Goal: Information Seeking & Learning: Learn about a topic

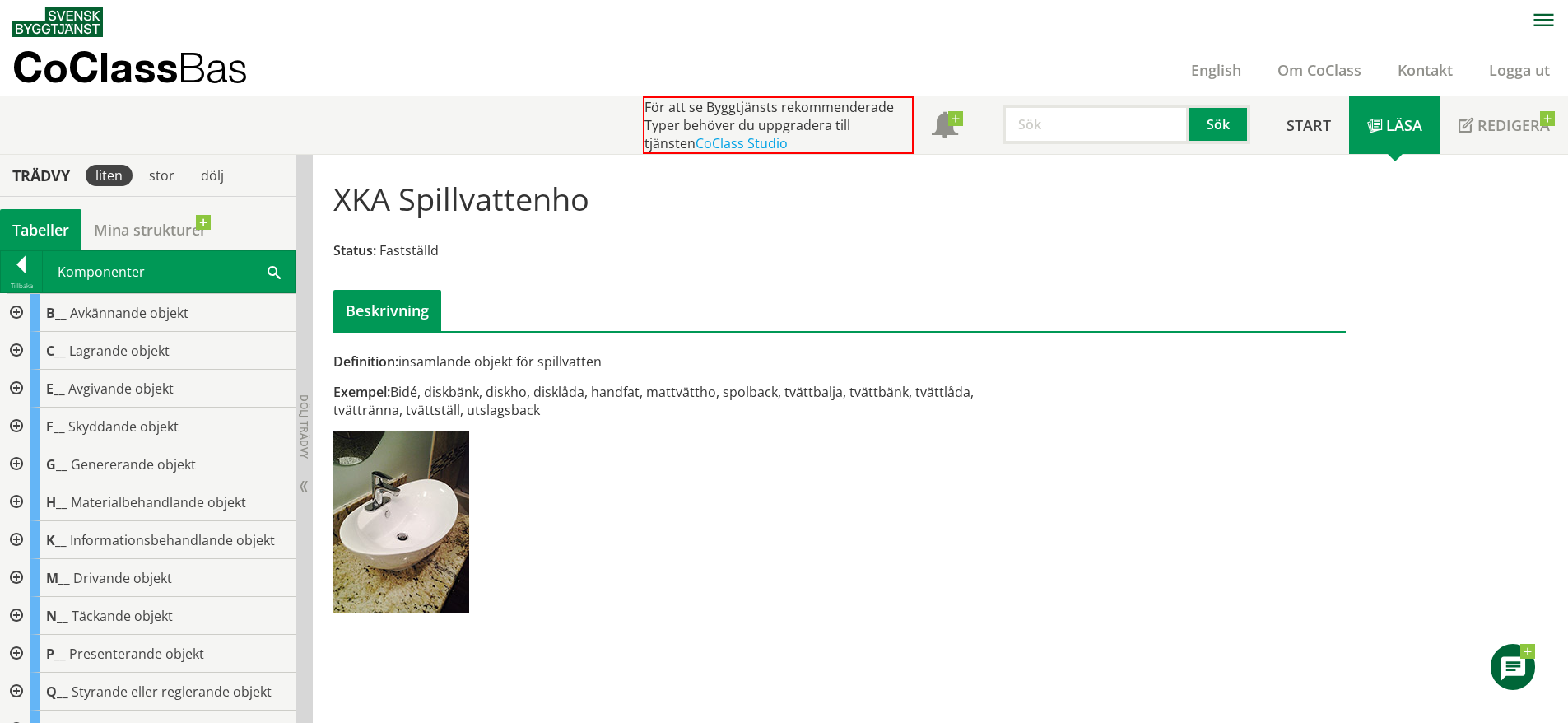
scroll to position [708, 0]
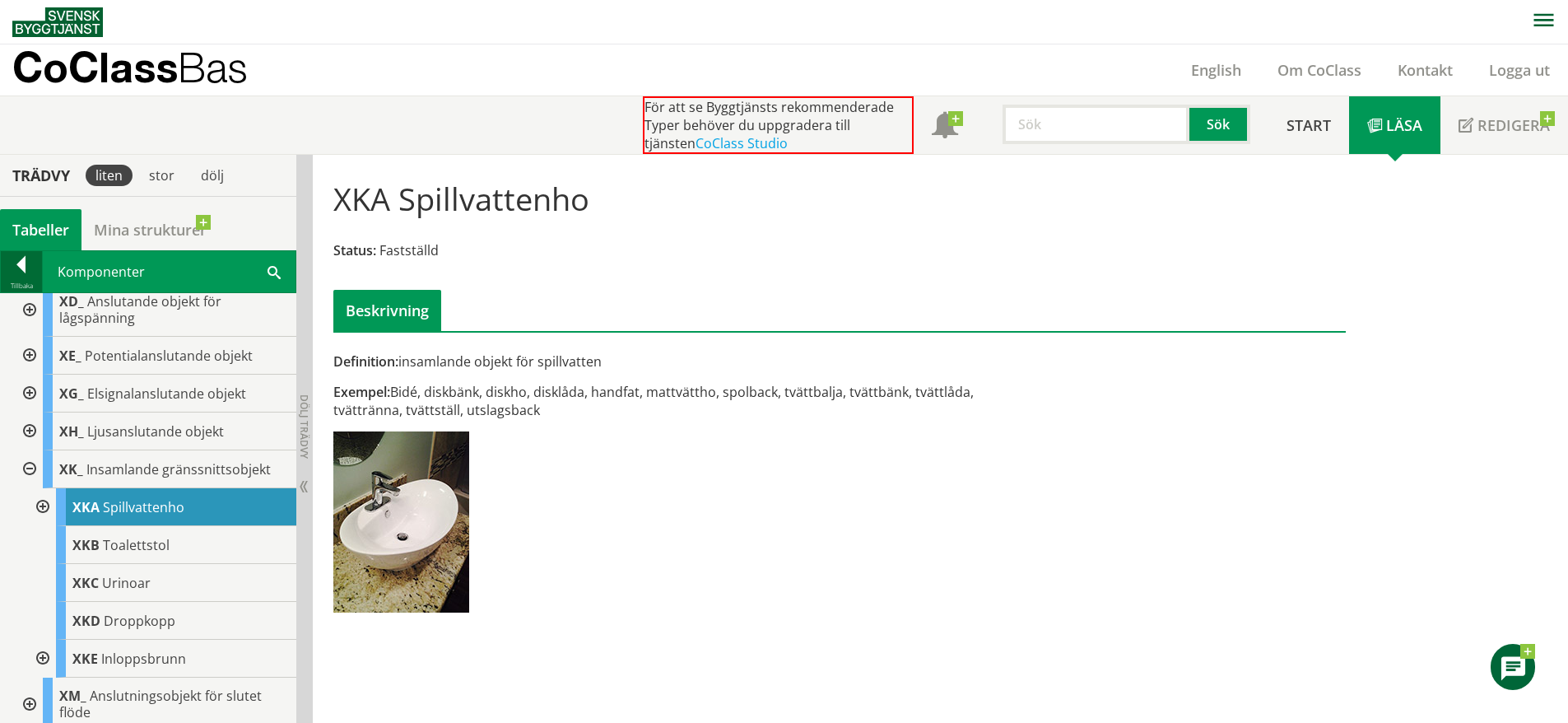
click at [34, 275] on div at bounding box center [21, 267] width 41 height 23
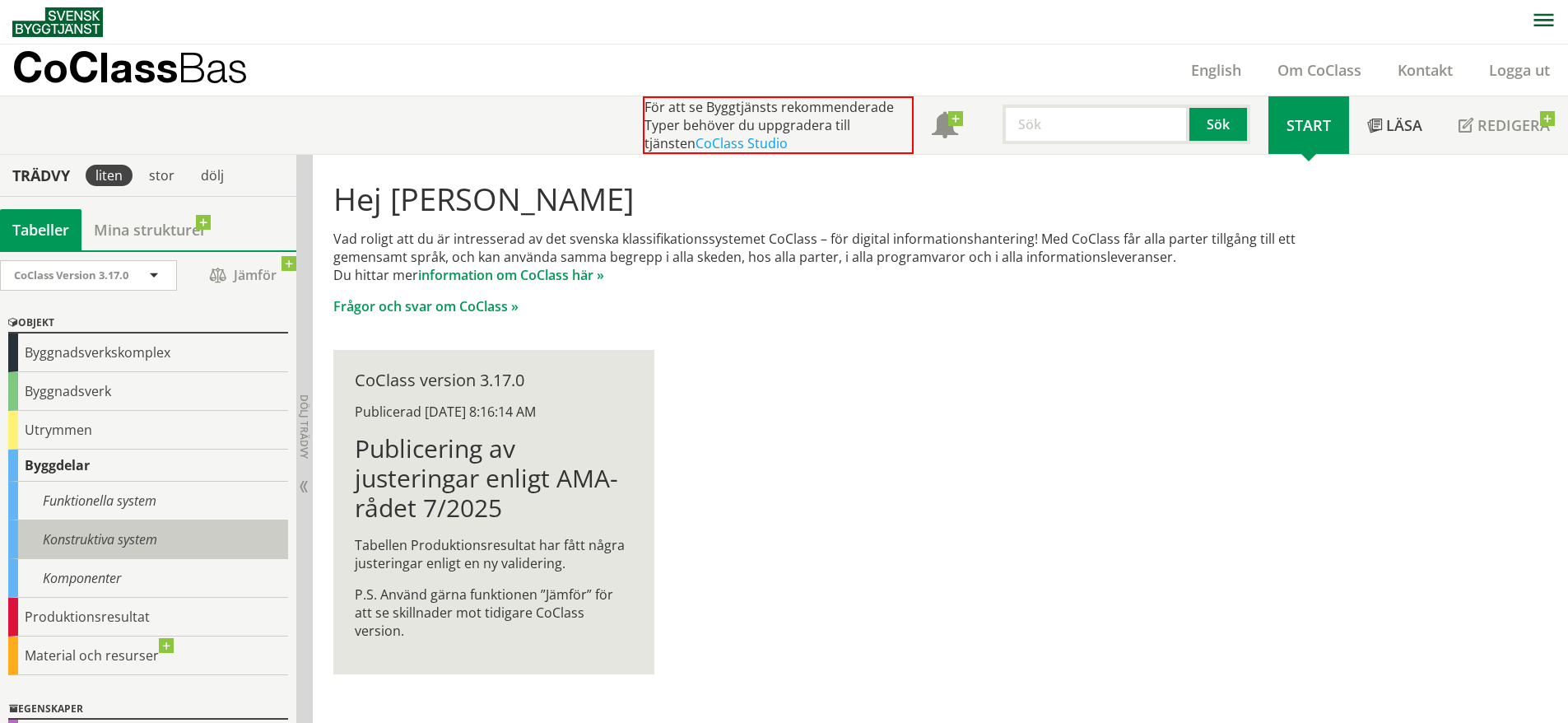
click at [90, 542] on div "Konstruktiva system" at bounding box center [148, 539] width 280 height 38
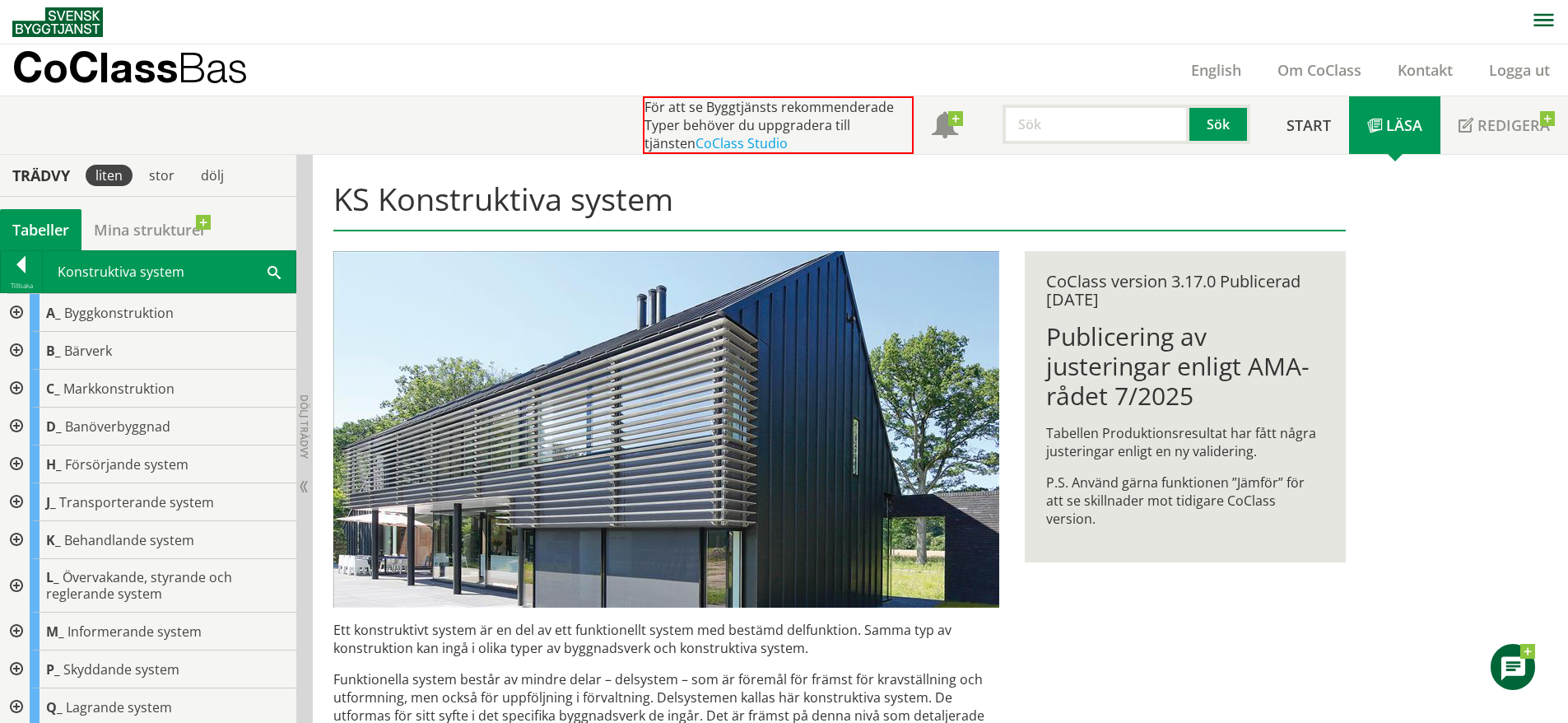
click at [281, 271] on div "Konstruktiva system Sök" at bounding box center [169, 272] width 253 height 41
click at [279, 272] on span at bounding box center [274, 271] width 13 height 17
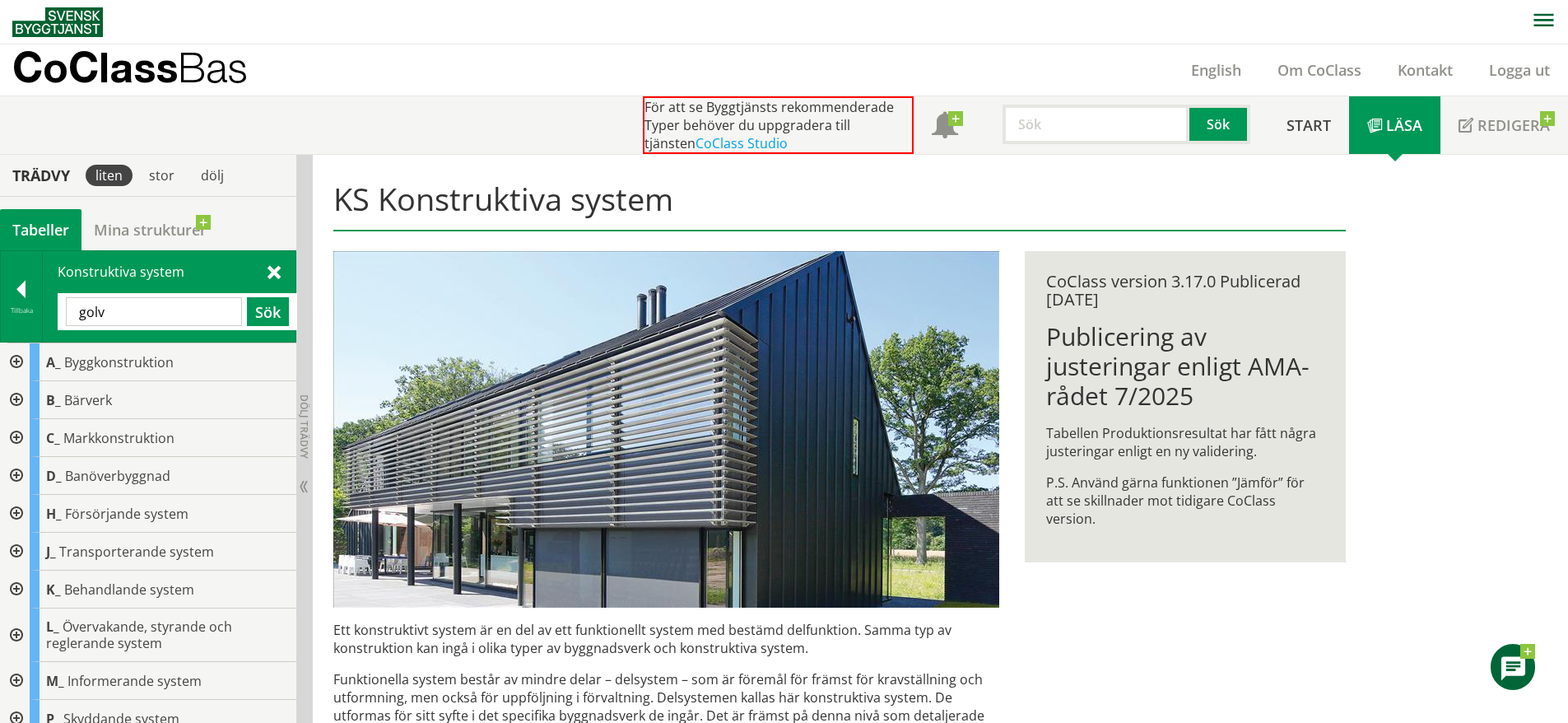
type input "golv"
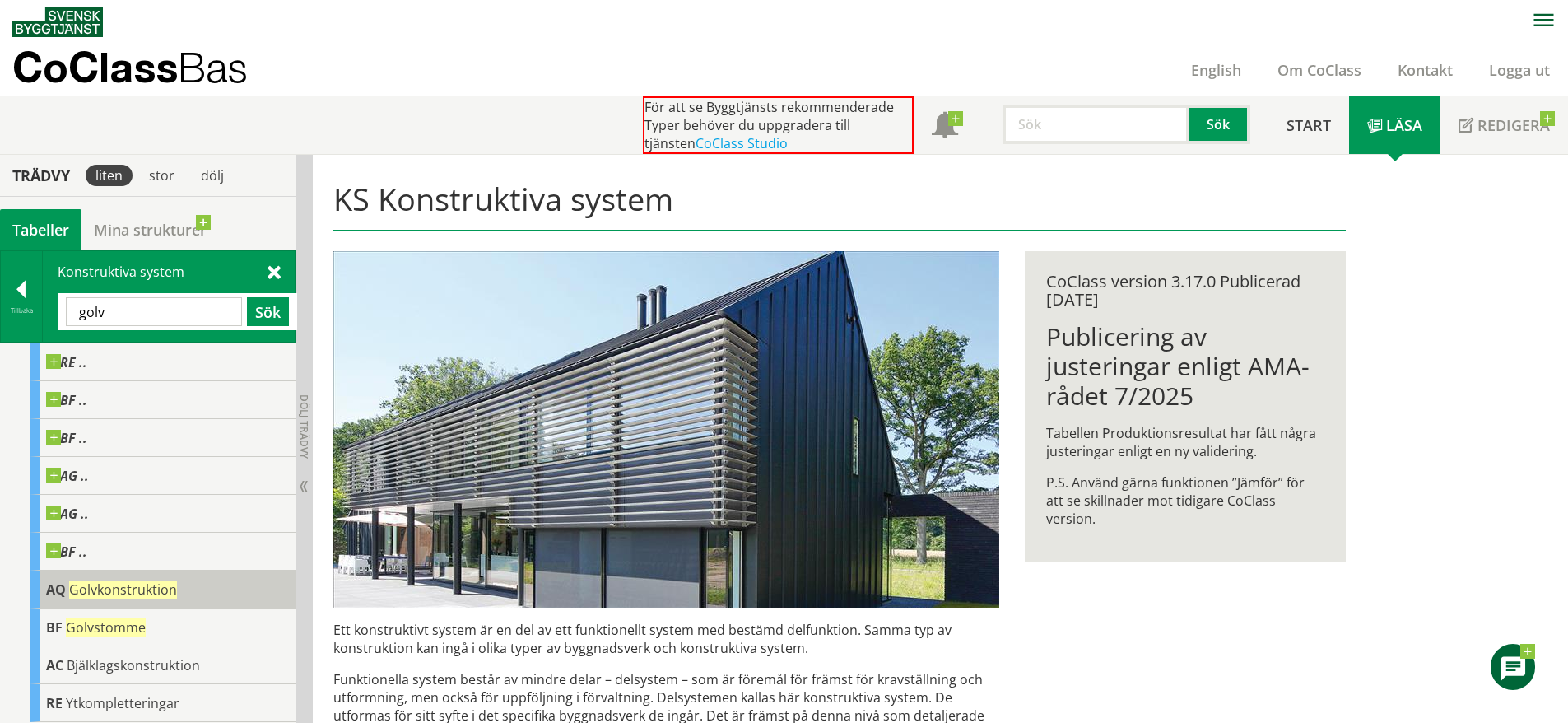
click at [173, 590] on span "Golvkonstruktion" at bounding box center [123, 589] width 108 height 18
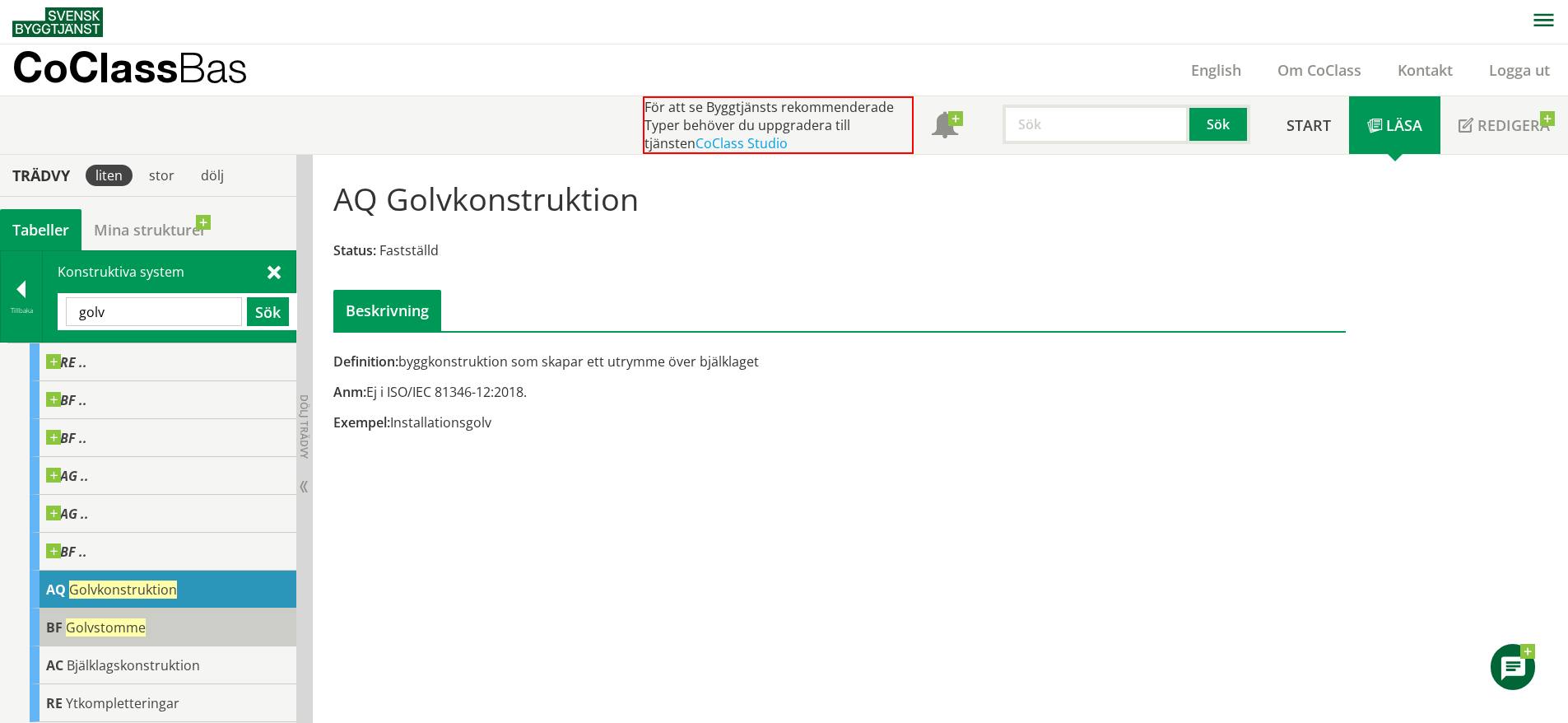
click at [173, 625] on div "BF Golvstomme" at bounding box center [162, 628] width 266 height 37
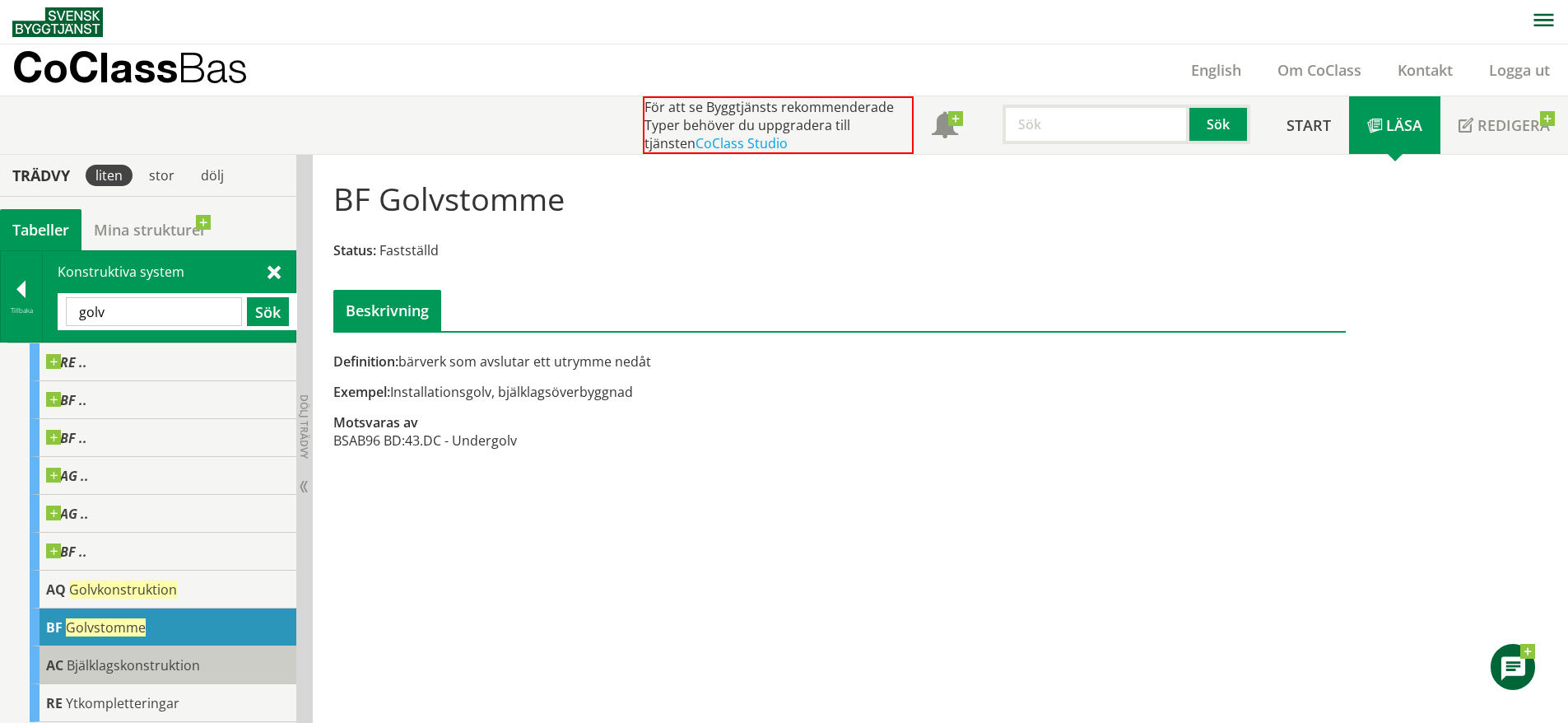
click at [196, 653] on div "AC Bjälklagskonstruktion" at bounding box center [162, 665] width 266 height 37
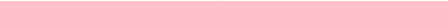
scroll to position [41, 0]
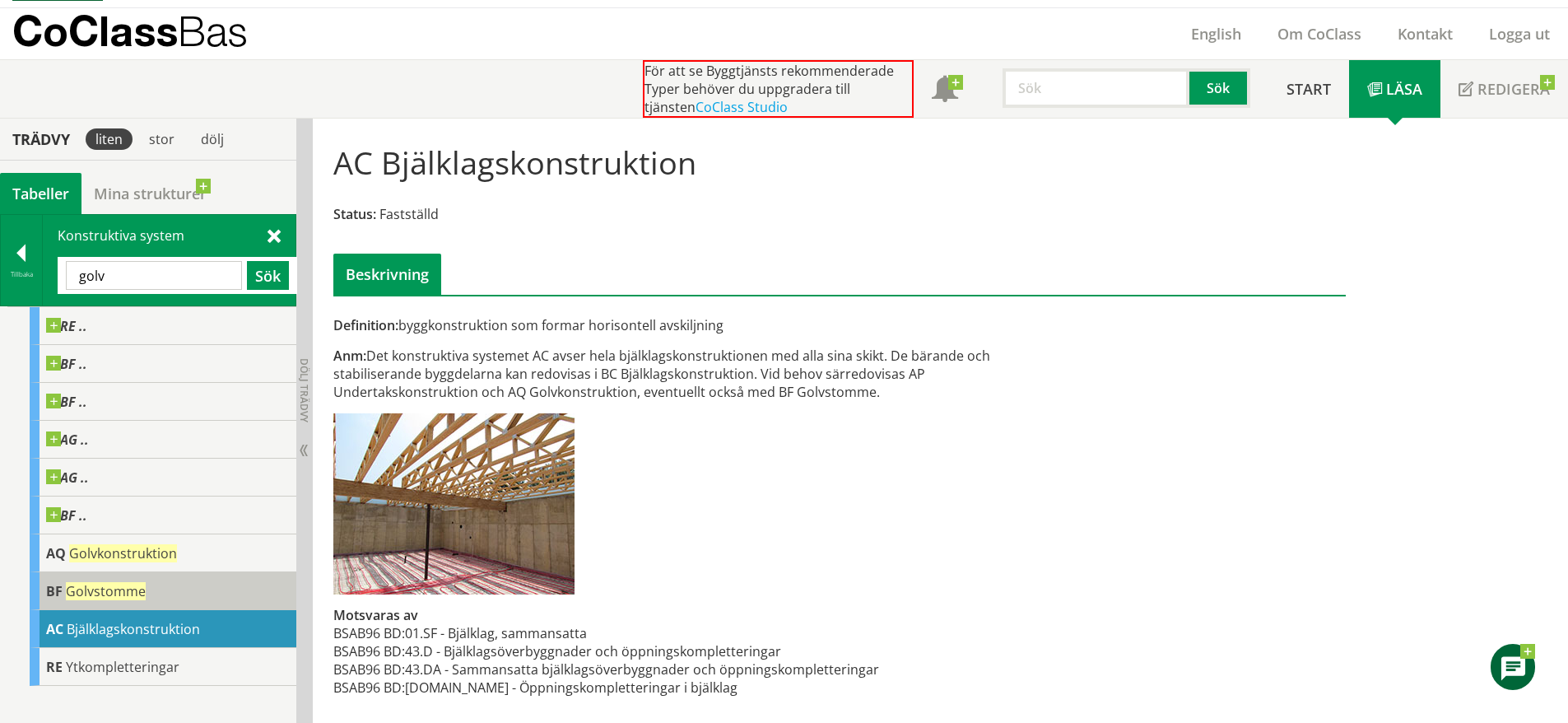
click at [170, 580] on div "BF Golvstomme" at bounding box center [162, 591] width 266 height 37
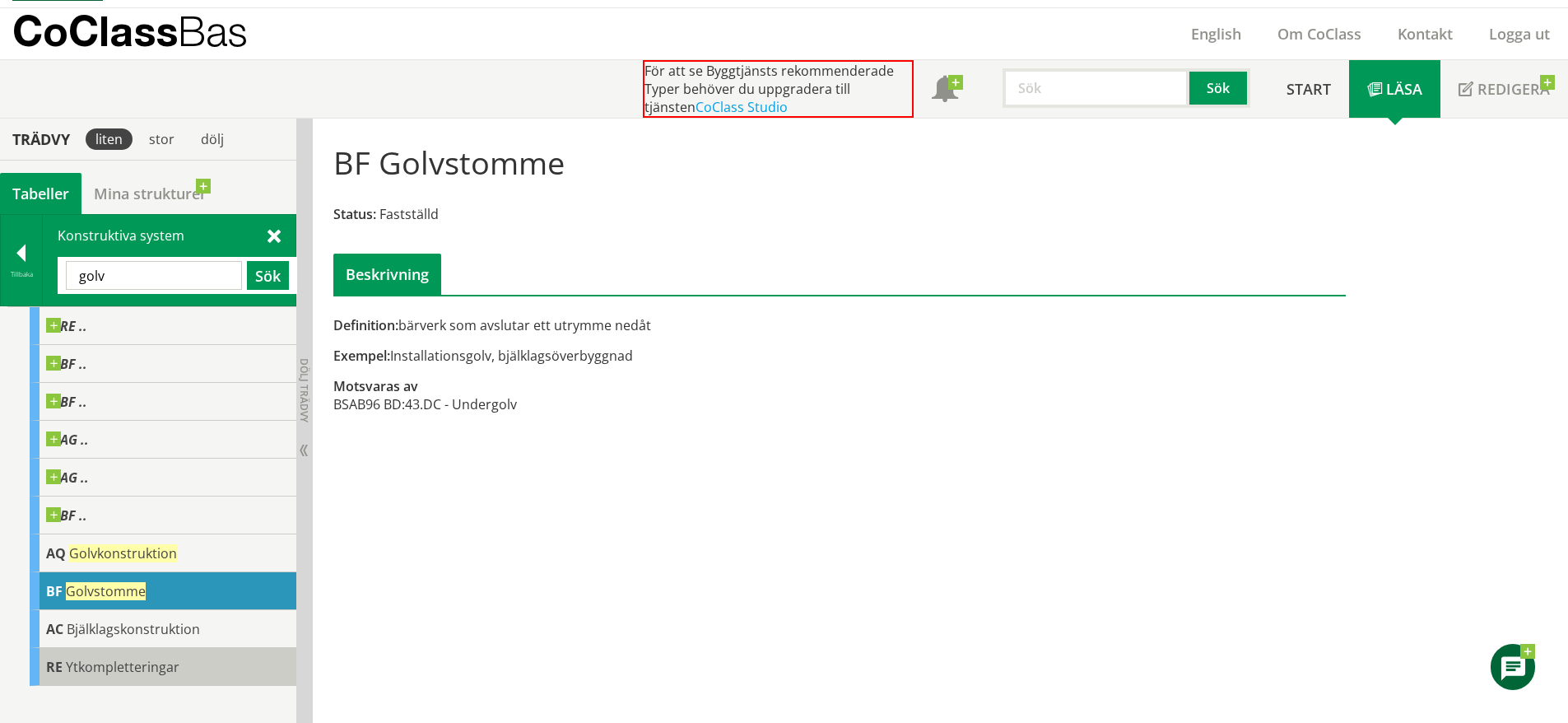
click at [233, 661] on div "RE Ytkompletteringar" at bounding box center [162, 667] width 266 height 37
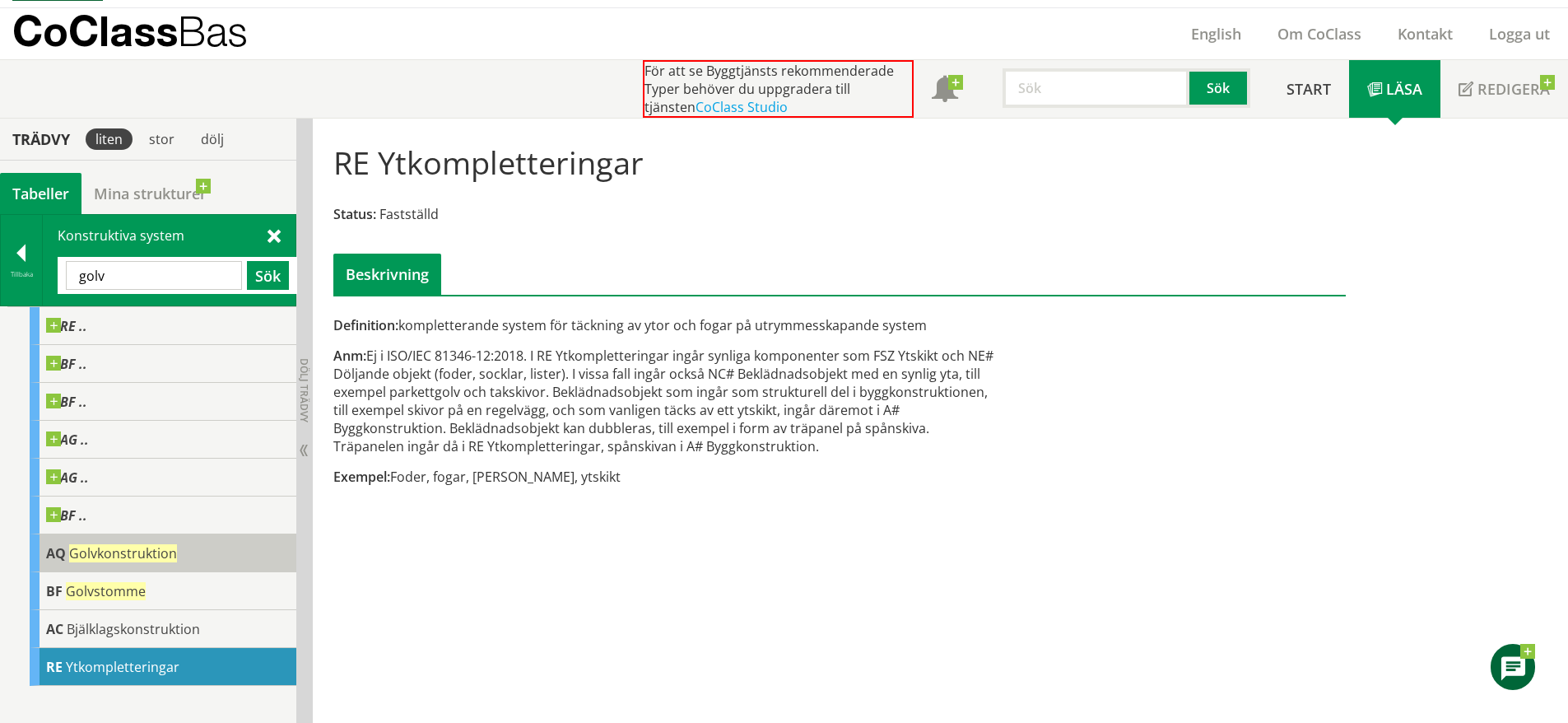
click at [225, 557] on div "AQ Golvkonstruktion" at bounding box center [162, 554] width 266 height 37
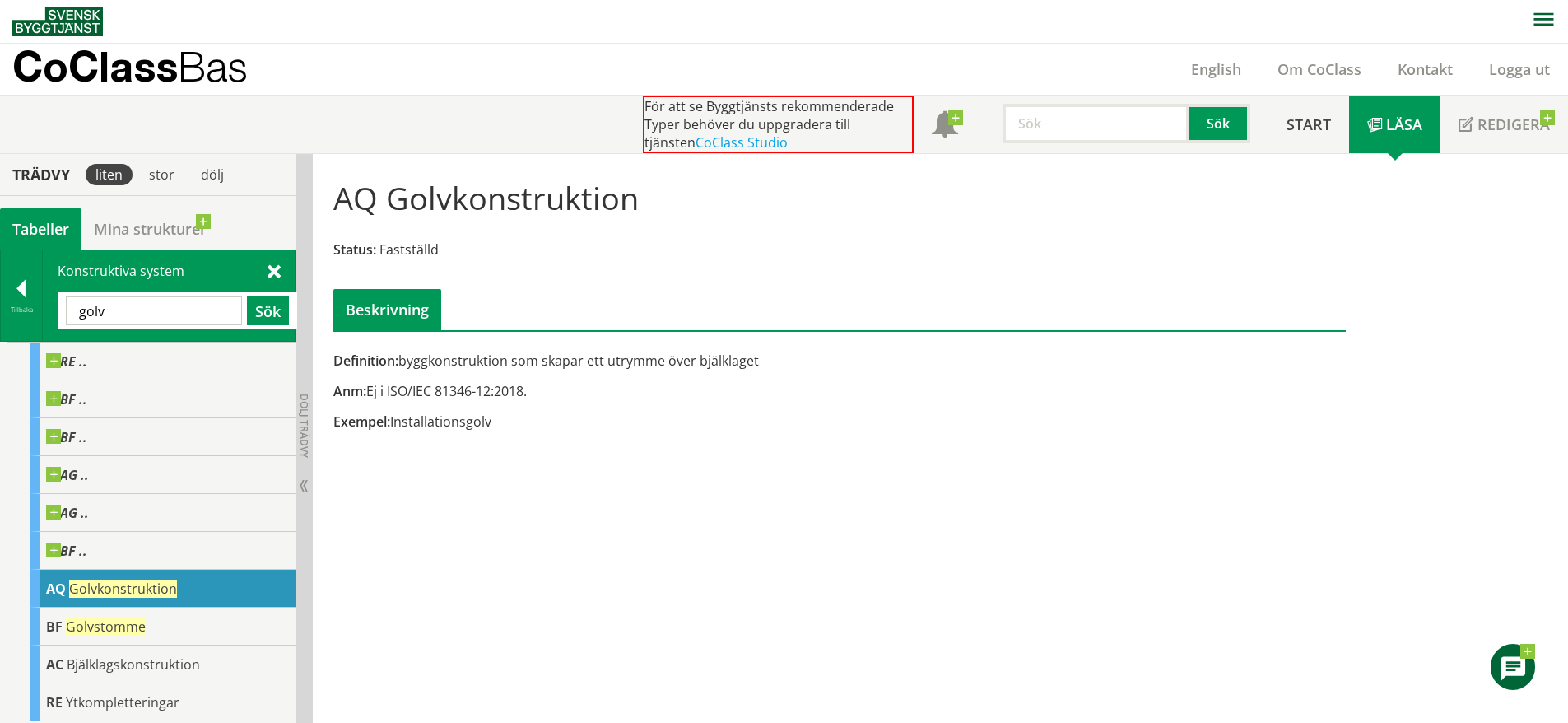
scroll to position [1, 0]
